Goal: Navigation & Orientation: Understand site structure

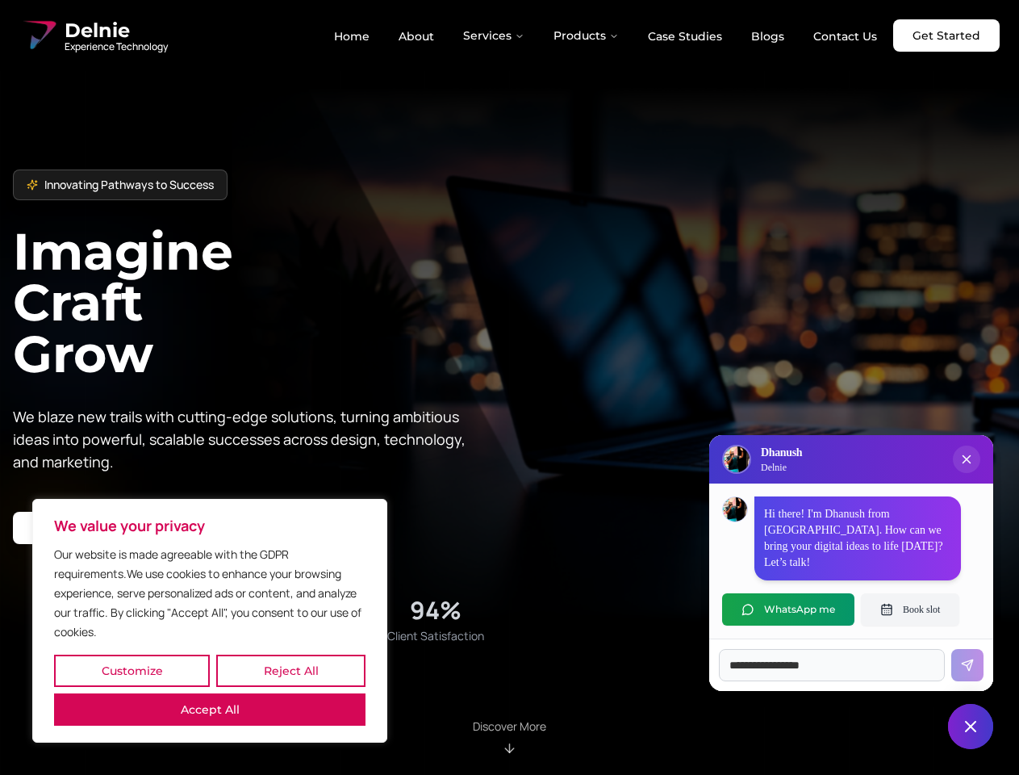
click at [132, 670] on button "Customize" at bounding box center [132, 670] width 156 height 32
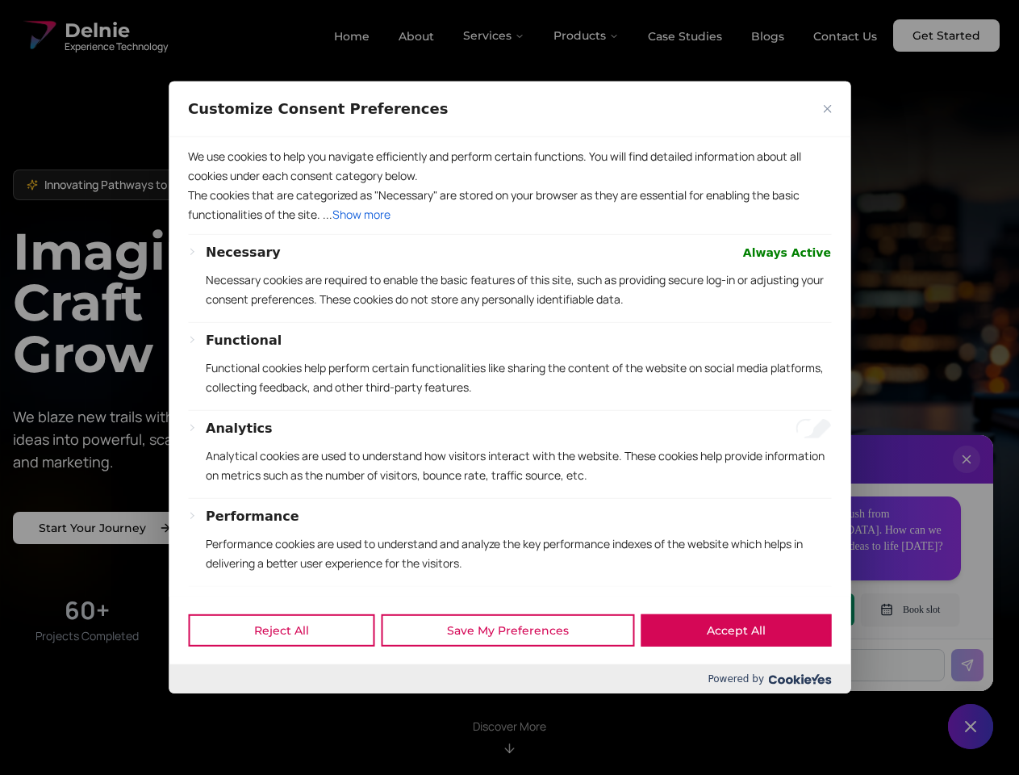
click at [290, 670] on div at bounding box center [509, 387] width 1019 height 775
click at [210, 693] on div "Customize Consent Preferences We use cookies to help you navigate efficiently a…" at bounding box center [510, 387] width 682 height 612
click at [509, 387] on p "Functional cookies help perform certain functionalities like sharing the conten…" at bounding box center [518, 377] width 625 height 39
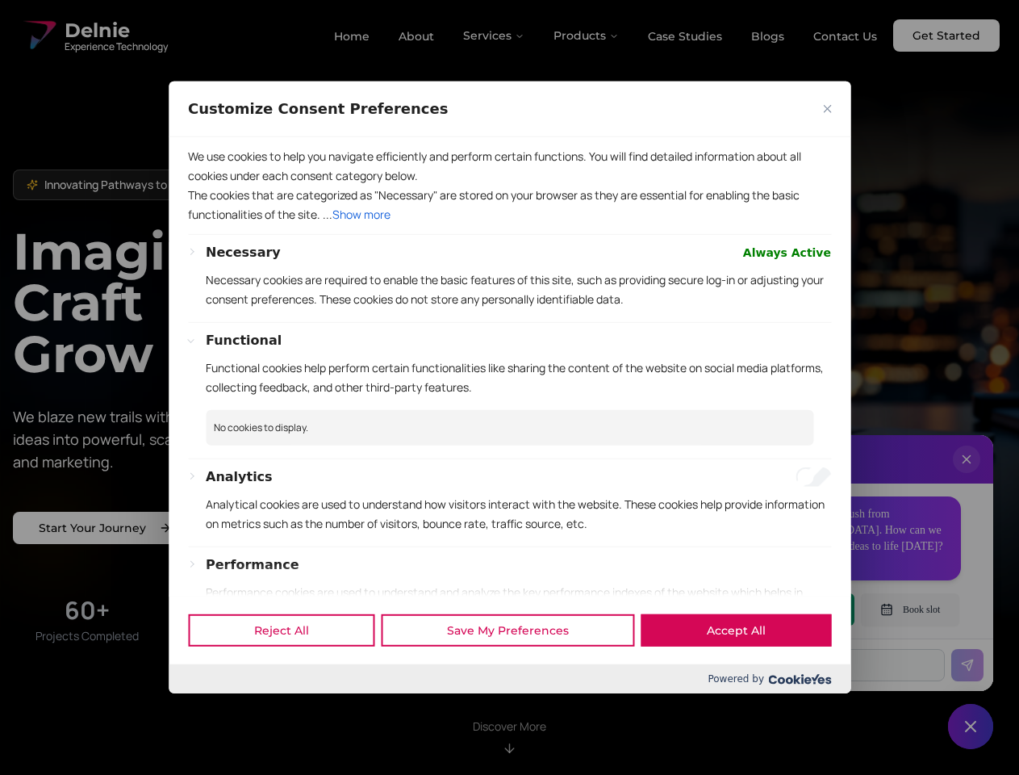
click at [495, 35] on div at bounding box center [509, 387] width 1019 height 775
click at [587, 35] on div at bounding box center [509, 387] width 1019 height 775
click at [967, 475] on div at bounding box center [509, 387] width 1019 height 775
click at [788, 609] on div "Reject All Save My Preferences Accept All" at bounding box center [510, 629] width 682 height 69
click at [910, 609] on div at bounding box center [509, 387] width 1019 height 775
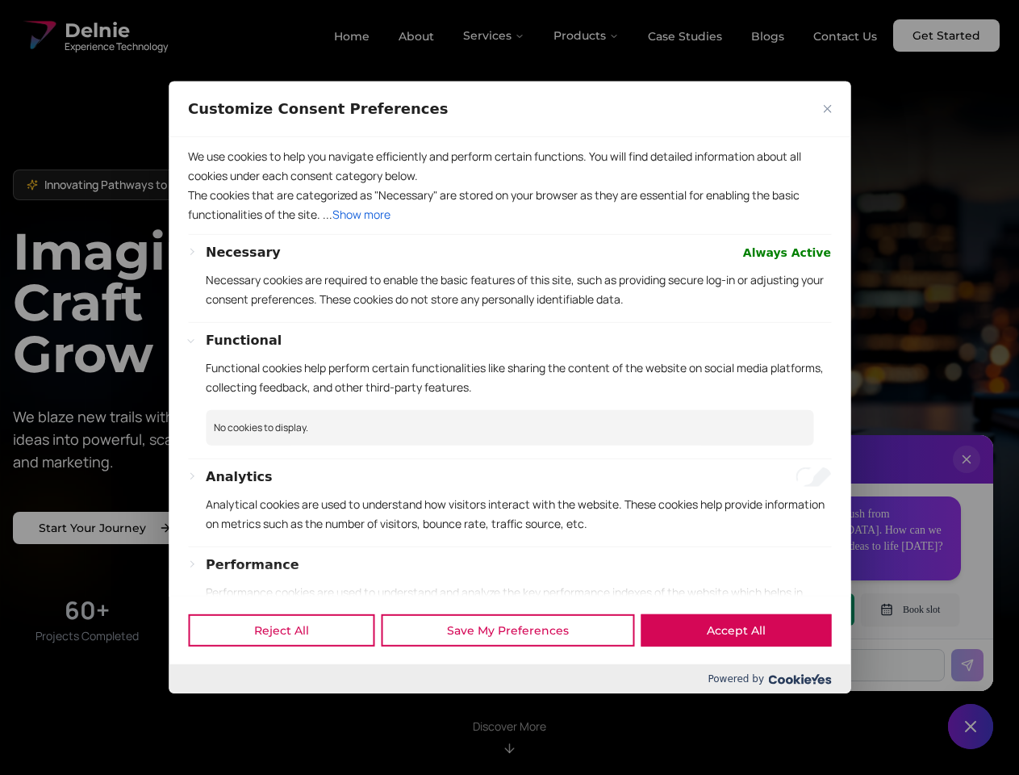
click at [971, 726] on div at bounding box center [509, 387] width 1019 height 775
